Goal: Ask a question

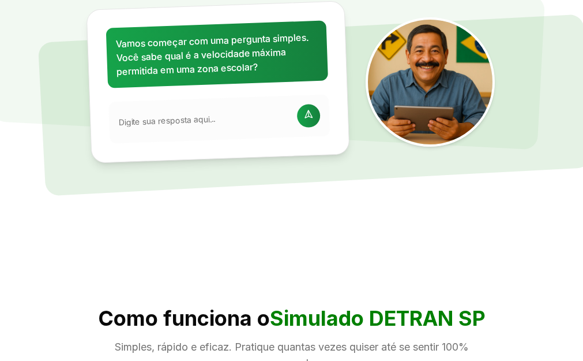
scroll to position [346, 0]
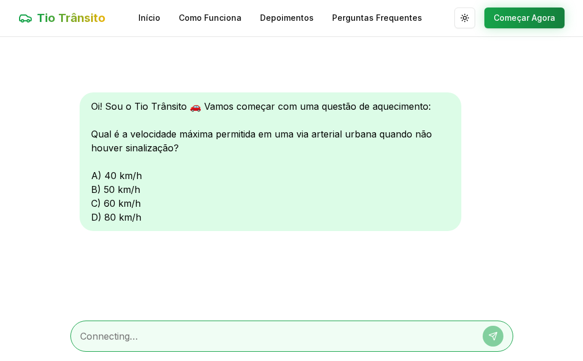
scroll to position [1, 0]
click at [99, 339] on textarea at bounding box center [275, 336] width 391 height 14
type textarea "D"
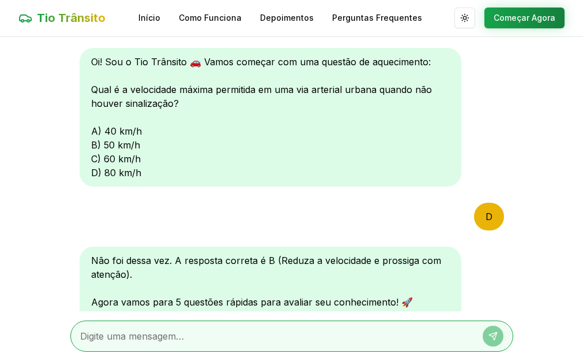
scroll to position [185, 0]
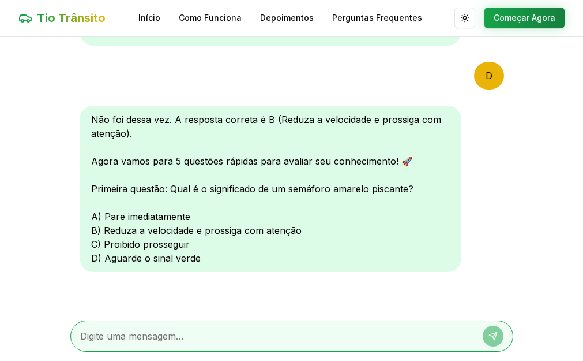
type textarea "B"
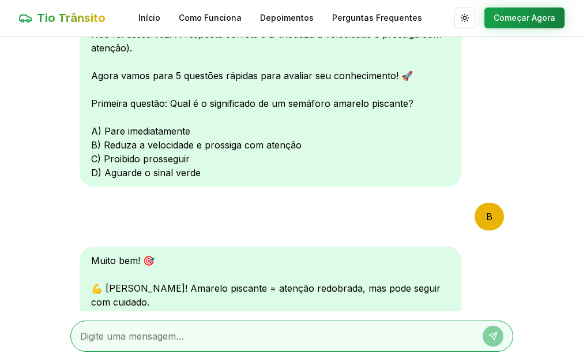
scroll to position [485, 0]
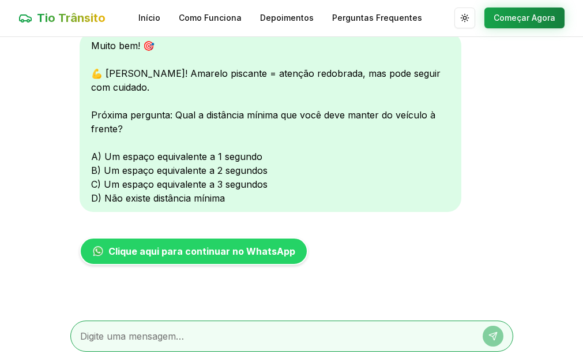
type textarea "C"
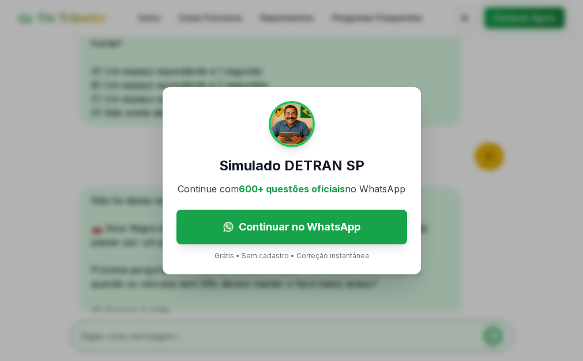
scroll to position [725, 0]
